Goal: Find specific page/section: Find specific page/section

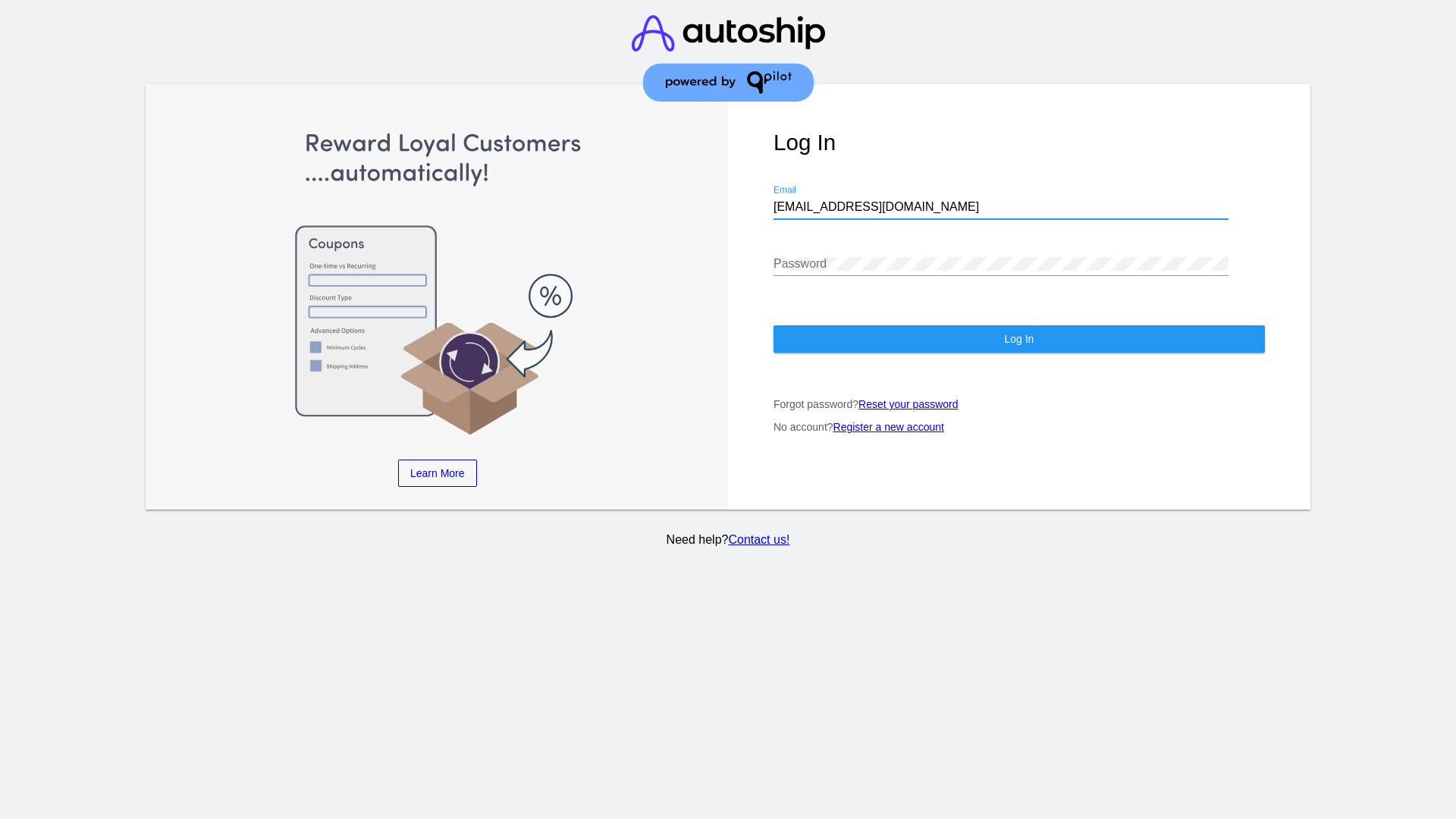
type input "jr@patternsinthecloud.com"
click at [1019, 339] on span "Log In" at bounding box center [1019, 339] width 30 height 12
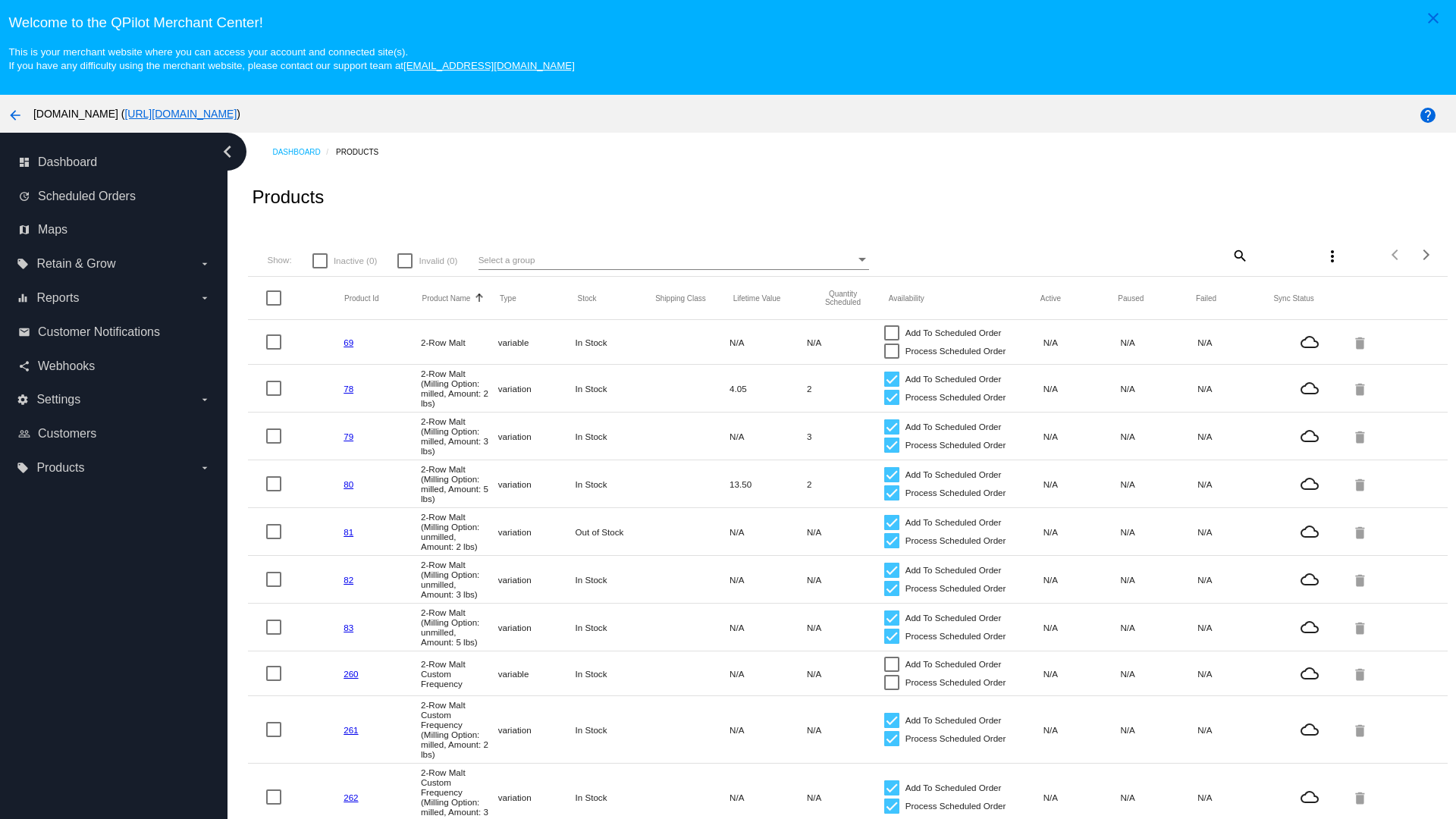
click at [1239, 255] on mat-icon "search" at bounding box center [1239, 255] width 18 height 24
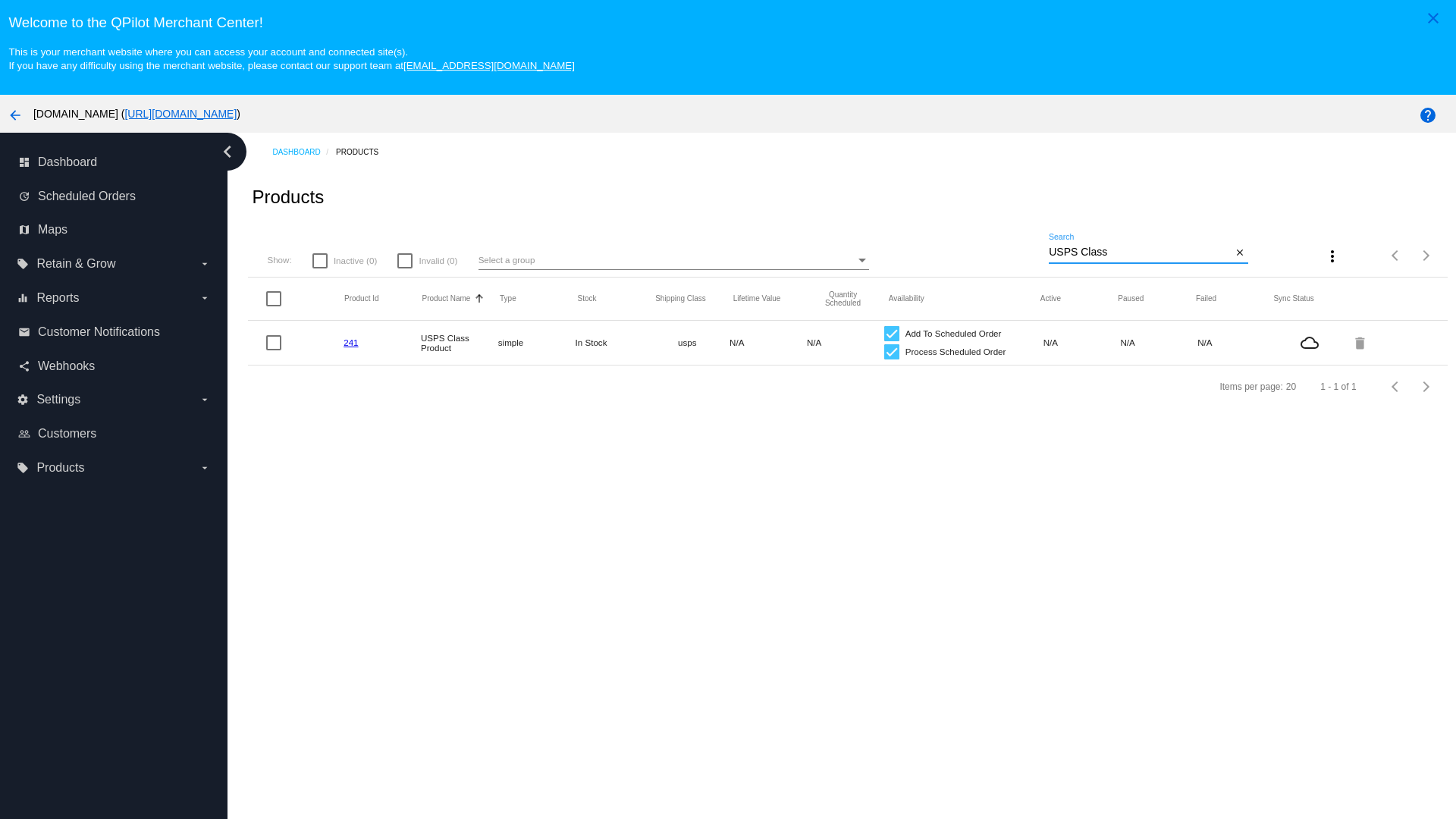
type input "Variable Enable"
